Goal: Information Seeking & Learning: Find specific fact

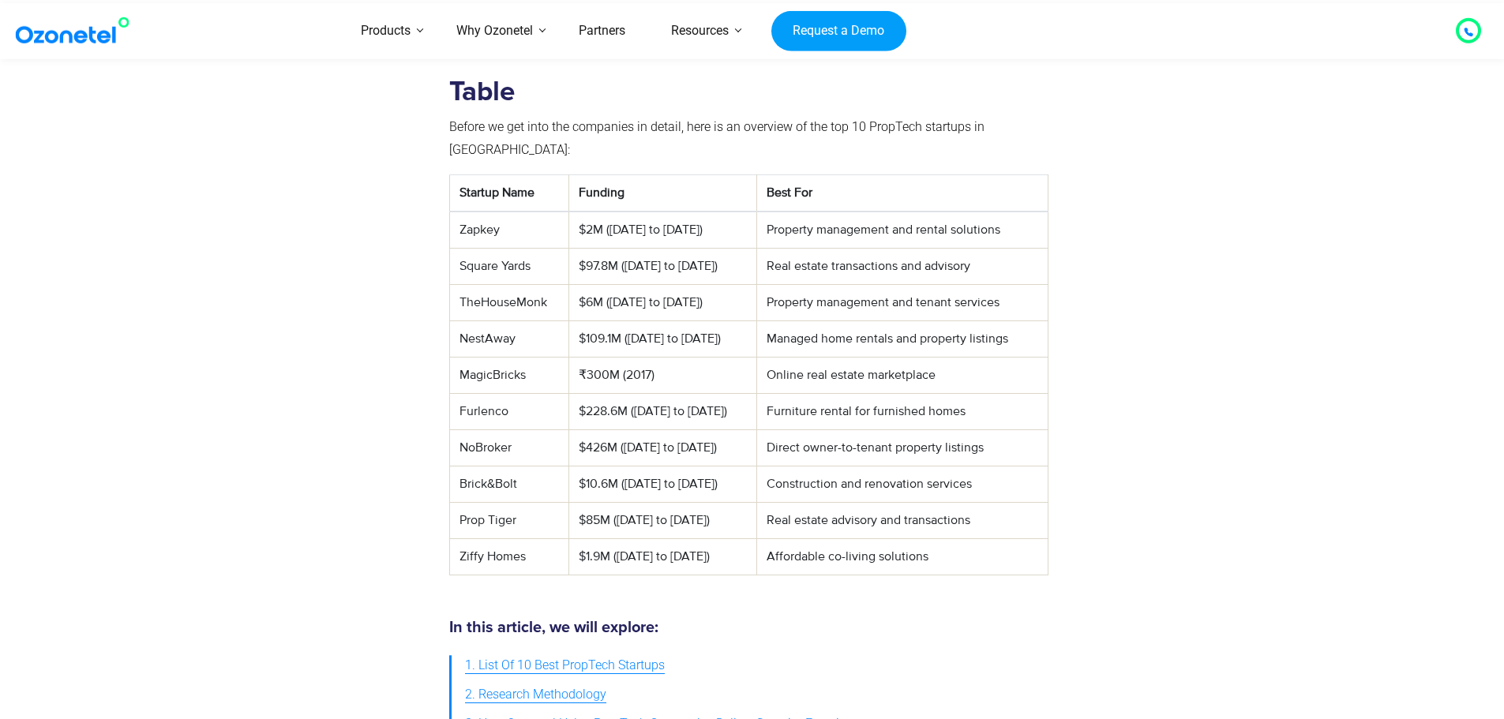
scroll to position [706, 0]
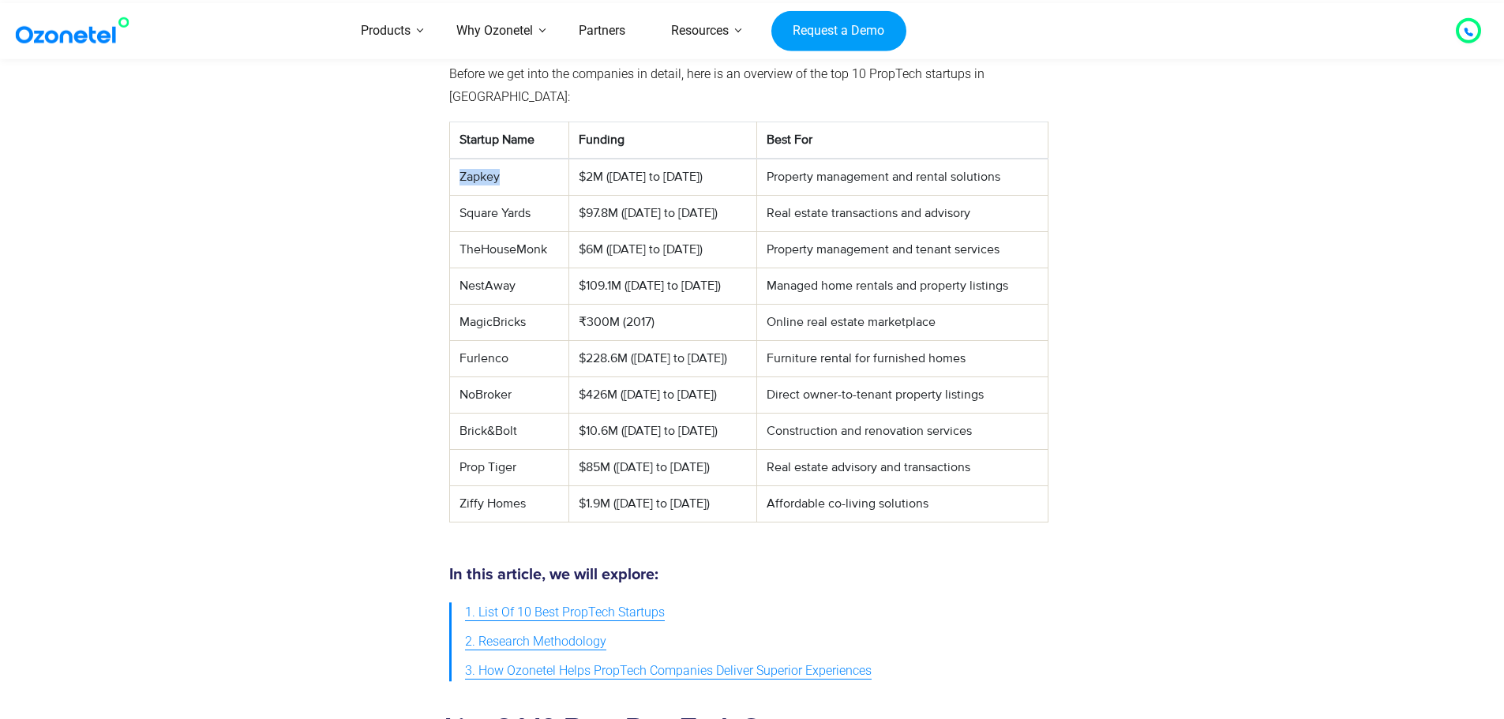
drag, startPoint x: 449, startPoint y: 156, endPoint x: 523, endPoint y: 158, distance: 73.5
click at [523, 159] on td "Zapkey" at bounding box center [509, 177] width 120 height 37
copy td "Zapkey"
drag, startPoint x: 456, startPoint y: 479, endPoint x: 521, endPoint y: 485, distance: 65.9
click at [521, 486] on td "Ziffy Homes" at bounding box center [509, 504] width 120 height 36
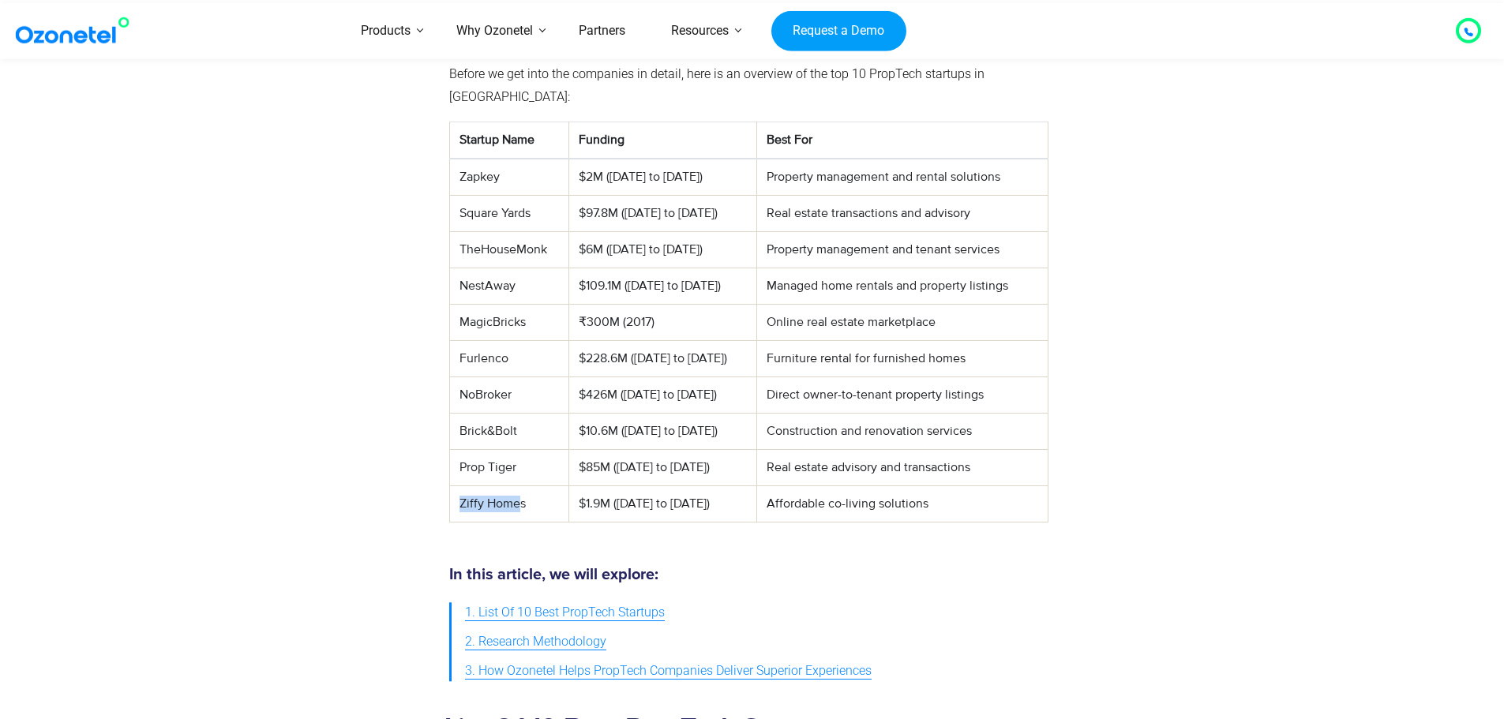
copy td "Ziffy Home"
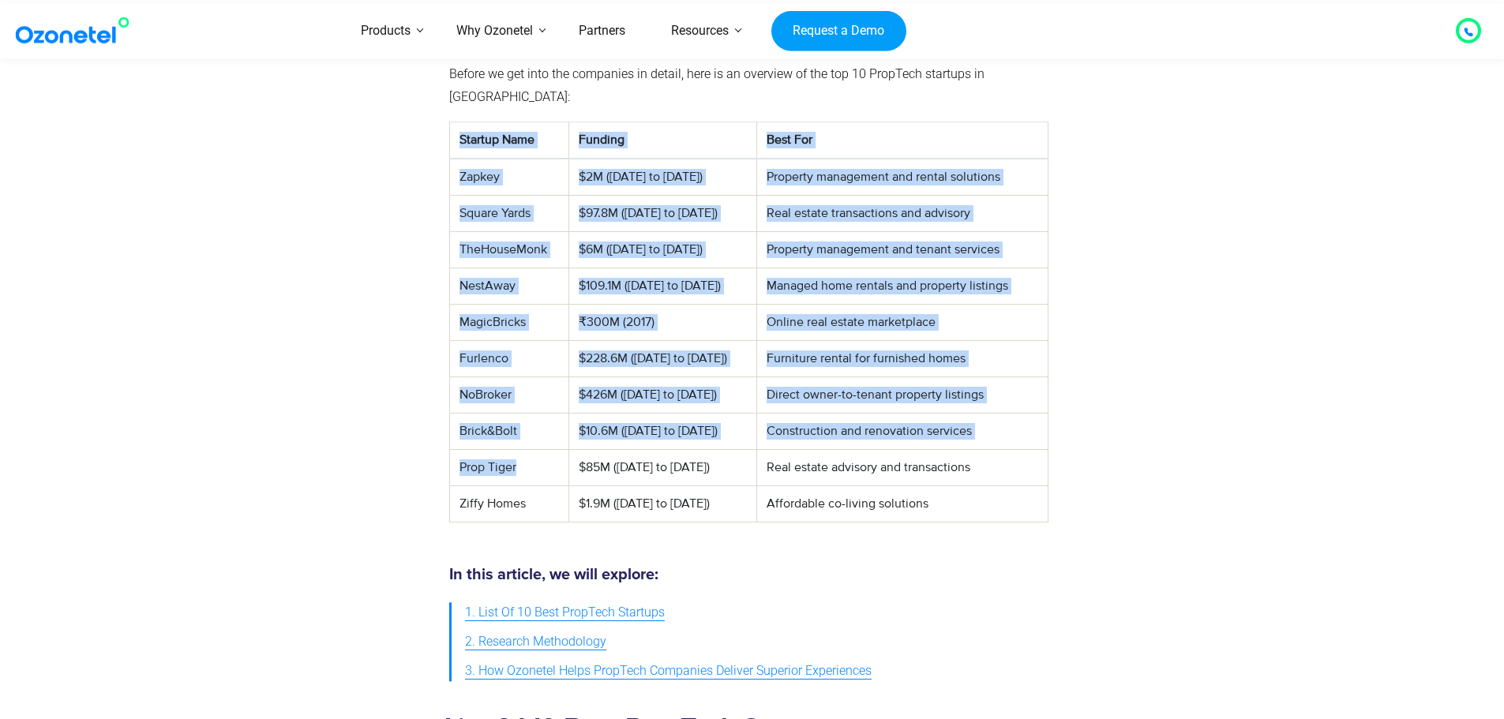
drag, startPoint x: 449, startPoint y: 448, endPoint x: 535, endPoint y: 447, distance: 86.9
click at [535, 447] on table "Startup Name Funding Best For Zapkey $2M ([DATE] to [DATE]) Property management…" at bounding box center [748, 322] width 599 height 401
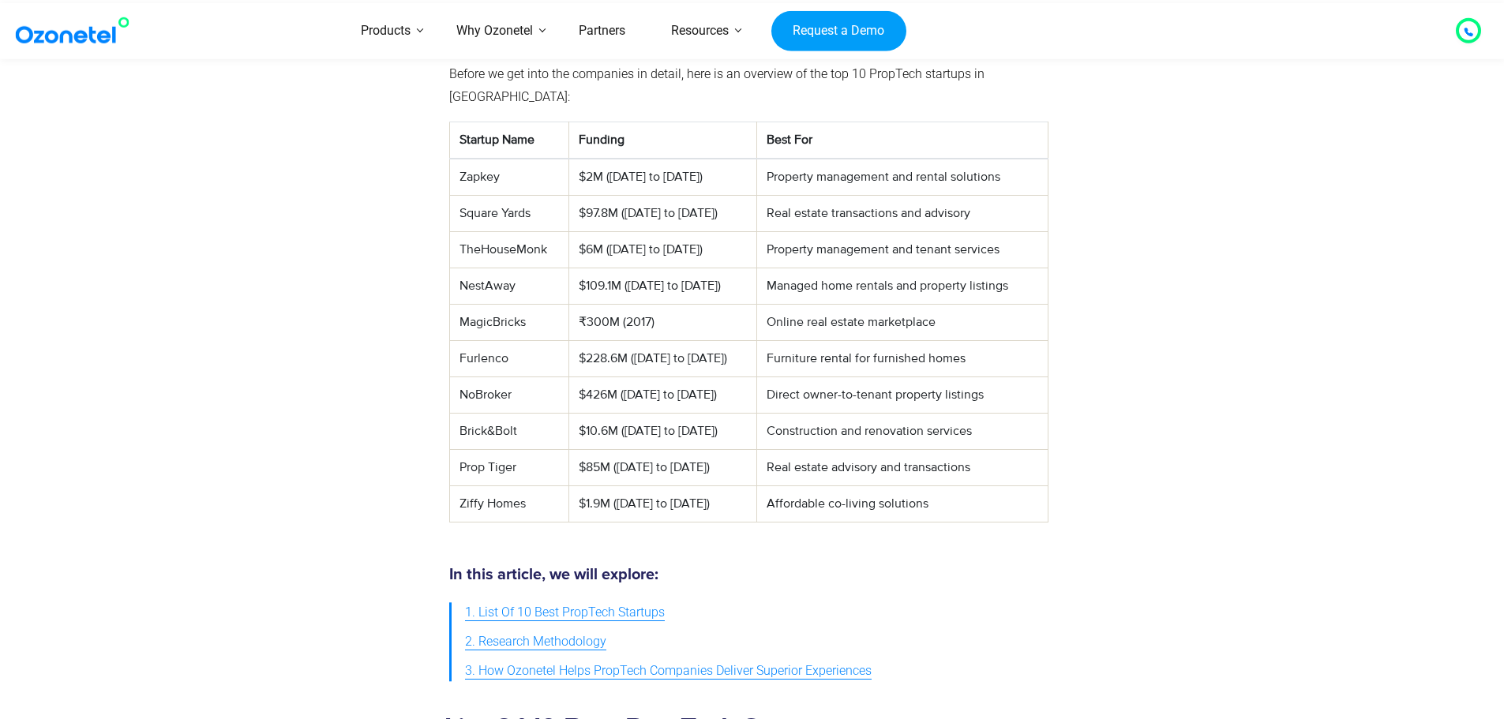
click at [391, 443] on div at bounding box center [354, 277] width 175 height 532
drag, startPoint x: 516, startPoint y: 404, endPoint x: 457, endPoint y: 412, distance: 59.9
click at [457, 414] on td "Brick&Bolt" at bounding box center [509, 432] width 120 height 36
copy td "Brick&Bolt"
drag, startPoint x: 509, startPoint y: 450, endPoint x: 455, endPoint y: 439, distance: 55.6
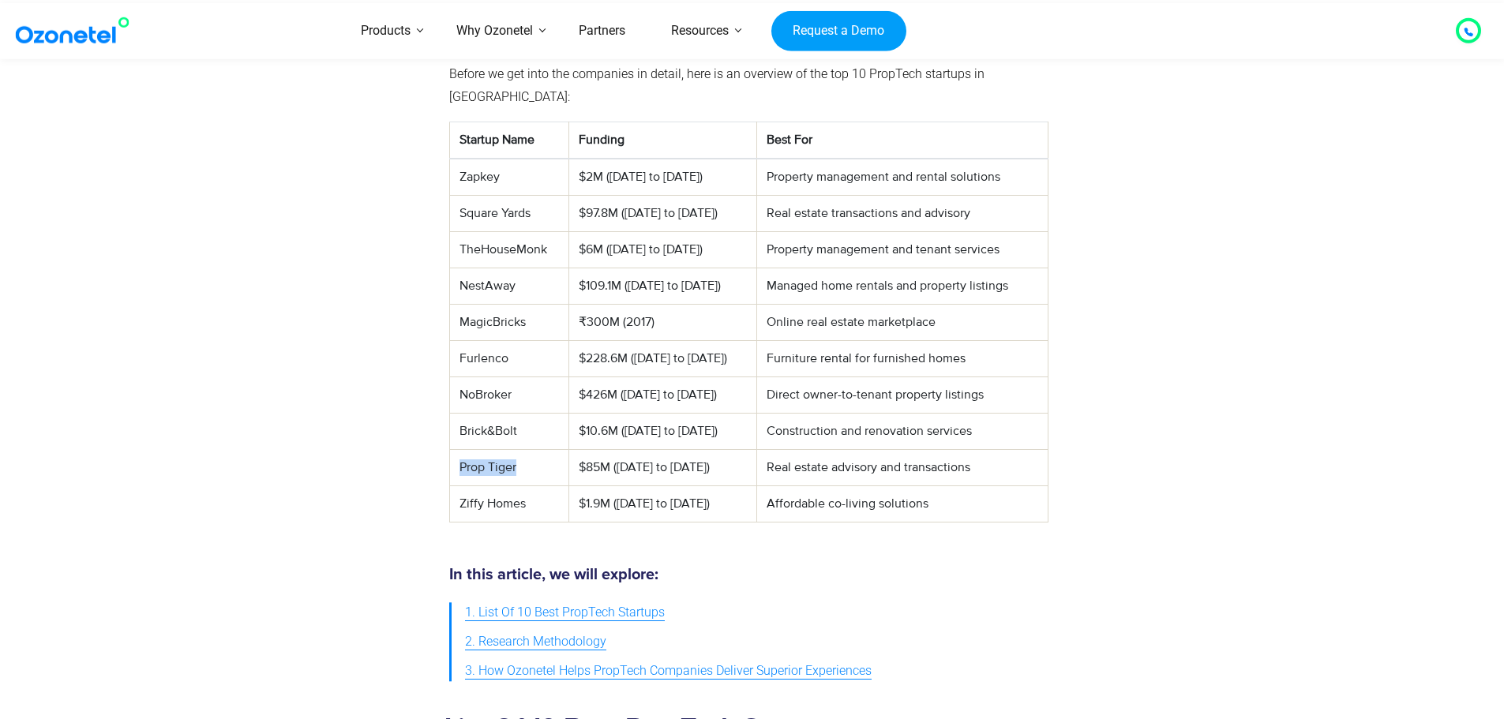
click at [455, 450] on td "Prop Tiger" at bounding box center [509, 468] width 120 height 36
copy td "Prop Tiger"
drag, startPoint x: 516, startPoint y: 336, endPoint x: 463, endPoint y: 336, distance: 53.7
click at [463, 341] on td "Furlenco" at bounding box center [509, 359] width 120 height 36
copy td "Furlenco"
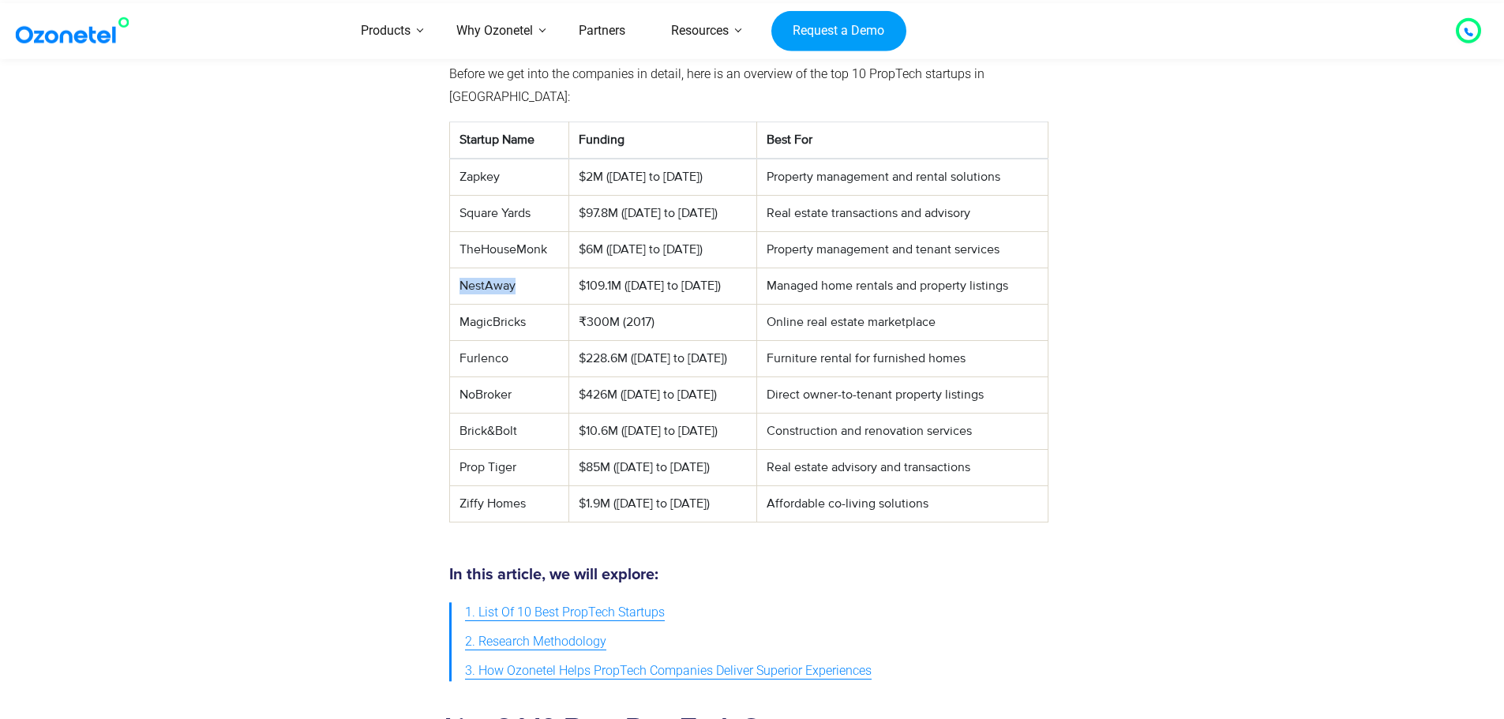
drag, startPoint x: 521, startPoint y: 267, endPoint x: 460, endPoint y: 261, distance: 61.8
click at [460, 269] on td "NestAway" at bounding box center [509, 287] width 120 height 36
copy td "NestAway"
click at [580, 602] on span "1. List Of 10 Best PropTech Startups" at bounding box center [565, 613] width 200 height 23
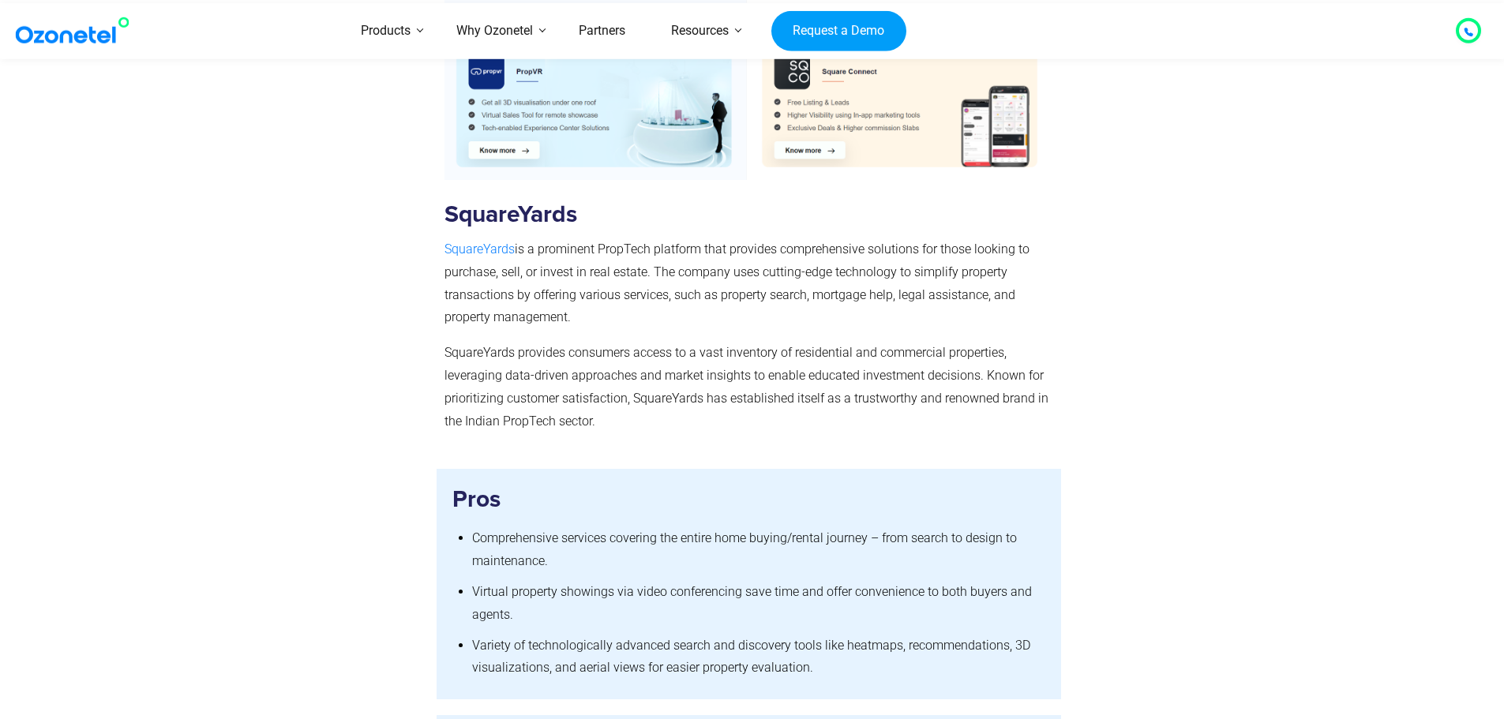
scroll to position [2913, 0]
